Goal: Information Seeking & Learning: Check status

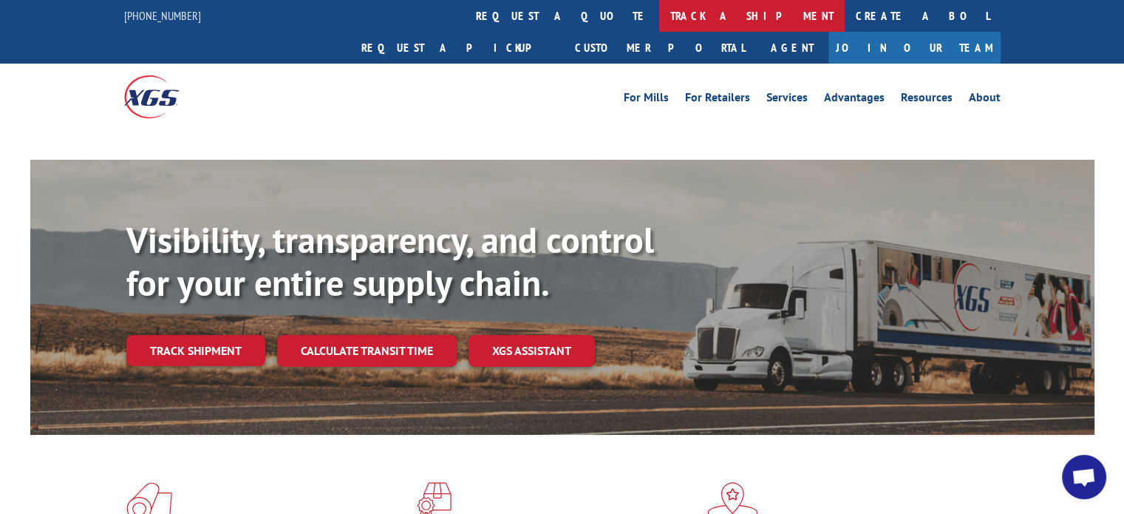
click at [659, 13] on link "track a shipment" at bounding box center [751, 16] width 185 height 32
click at [659, 17] on link "track a shipment" at bounding box center [751, 16] width 185 height 32
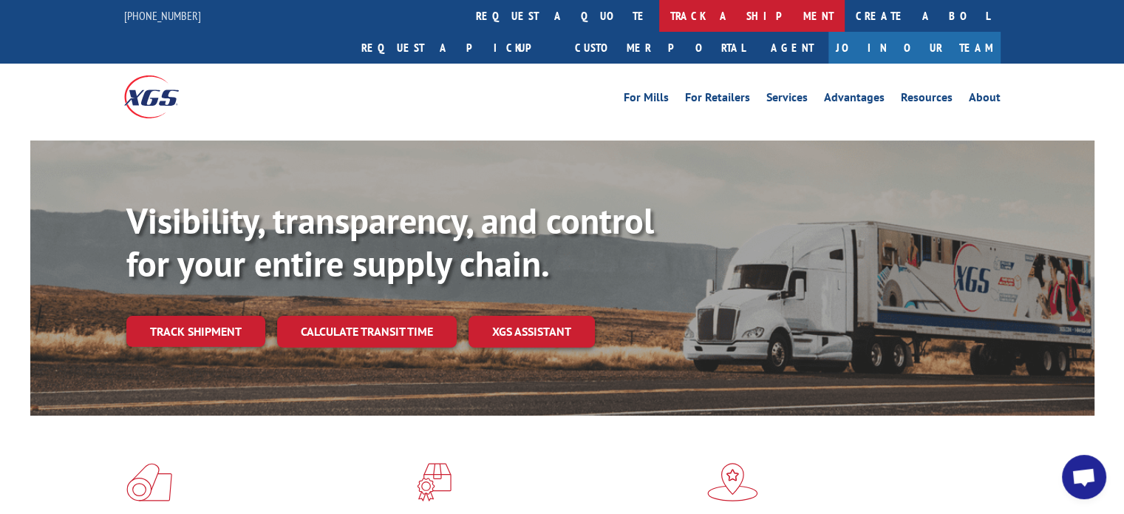
click at [659, 21] on link "track a shipment" at bounding box center [751, 16] width 185 height 32
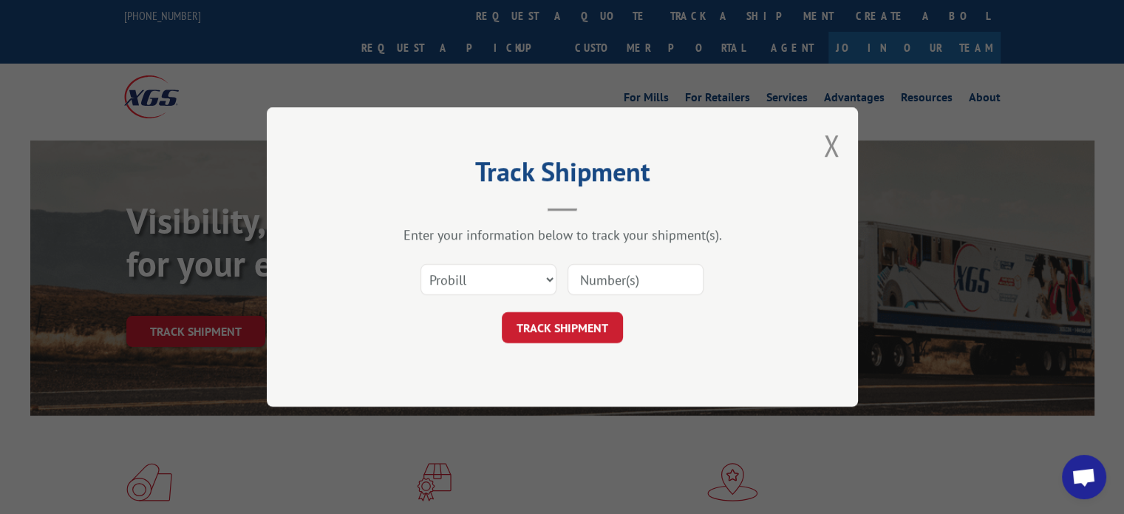
click at [604, 271] on input at bounding box center [636, 279] width 136 height 31
paste input "17602656"
type input "17602656"
click at [593, 324] on button "TRACK SHIPMENT" at bounding box center [562, 327] width 121 height 31
